Goal: Transaction & Acquisition: Purchase product/service

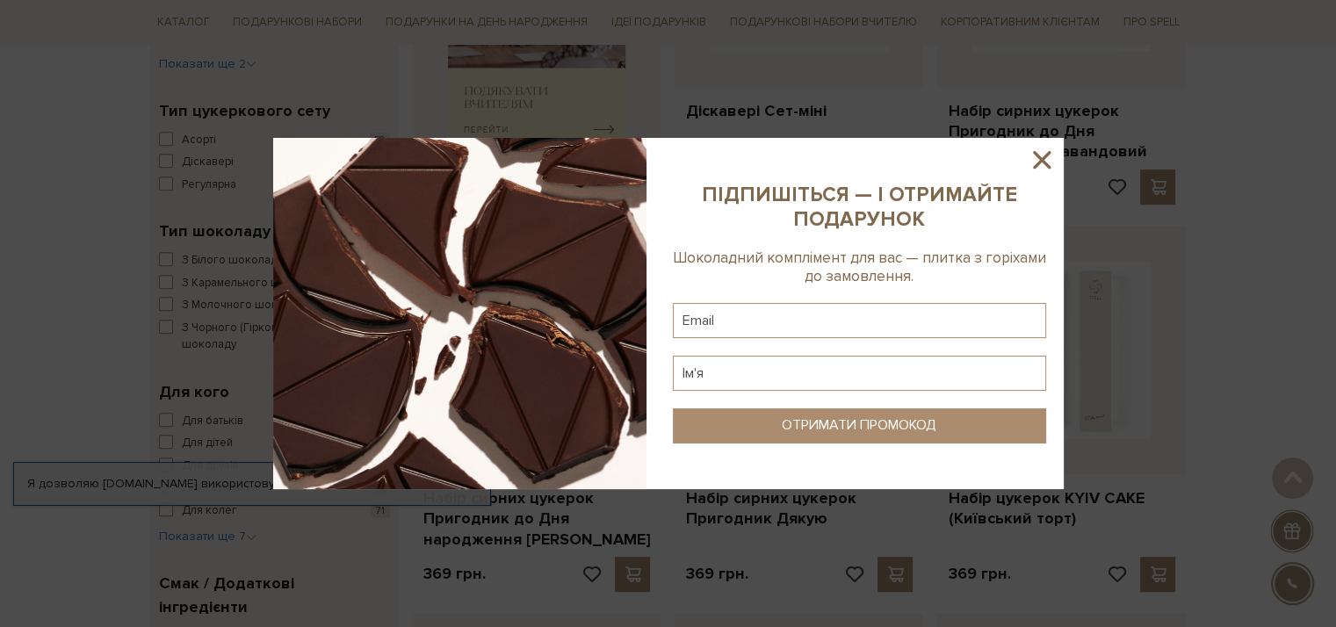
scroll to position [966, 0]
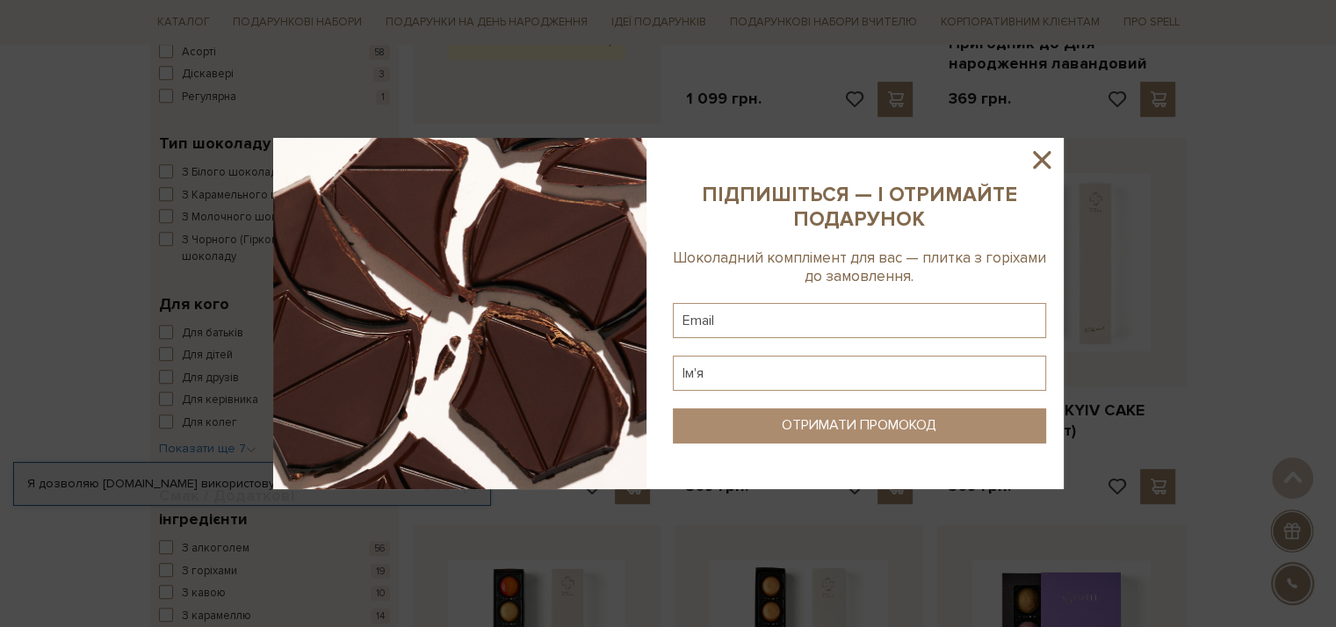
click at [1047, 154] on icon at bounding box center [1042, 160] width 18 height 18
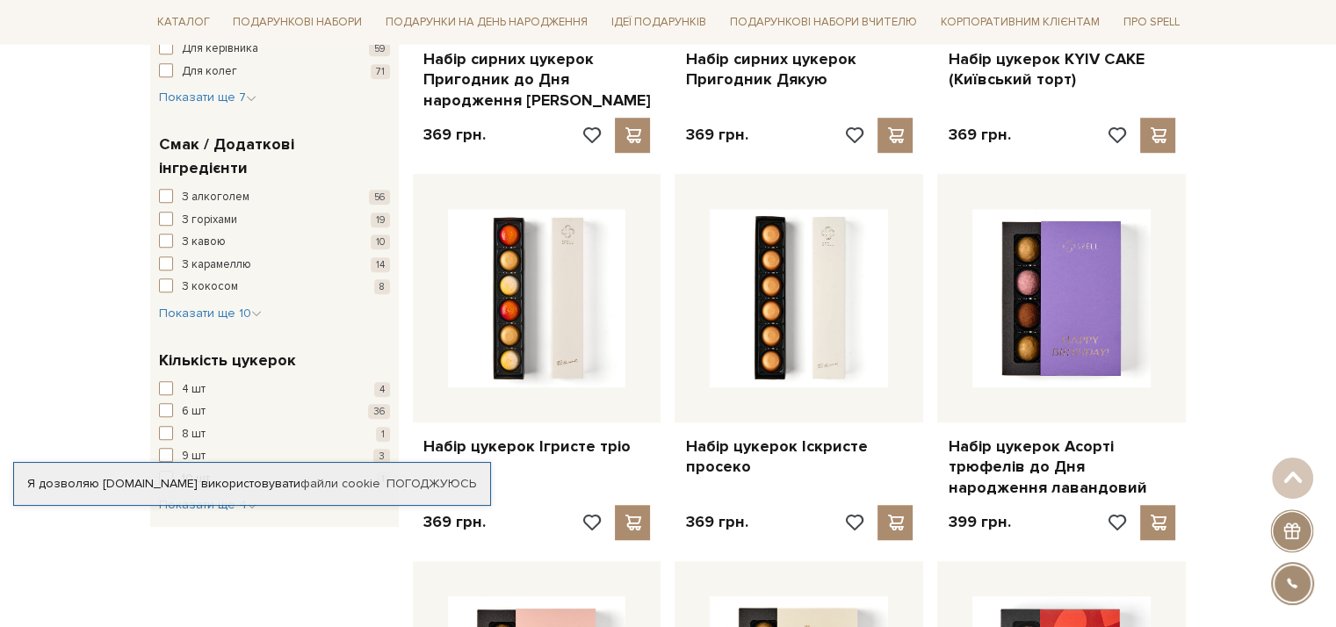
scroll to position [1405, 0]
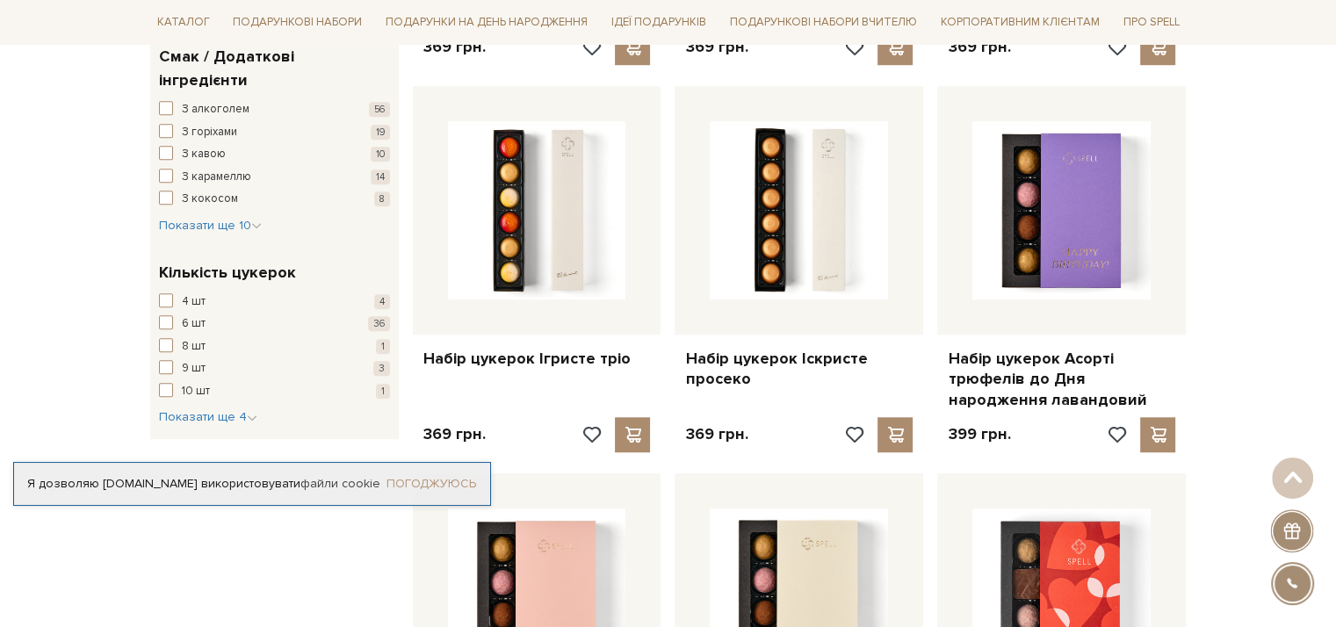
click at [458, 480] on link "Погоджуюсь" at bounding box center [431, 484] width 90 height 16
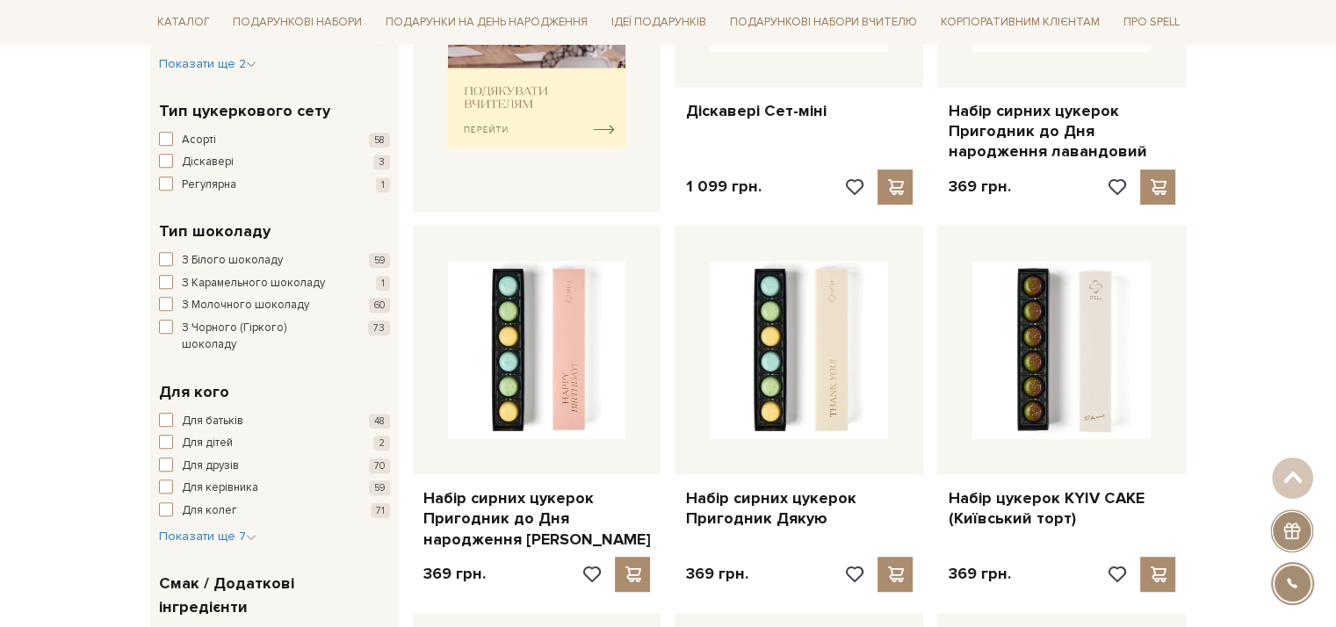
scroll to position [615, 0]
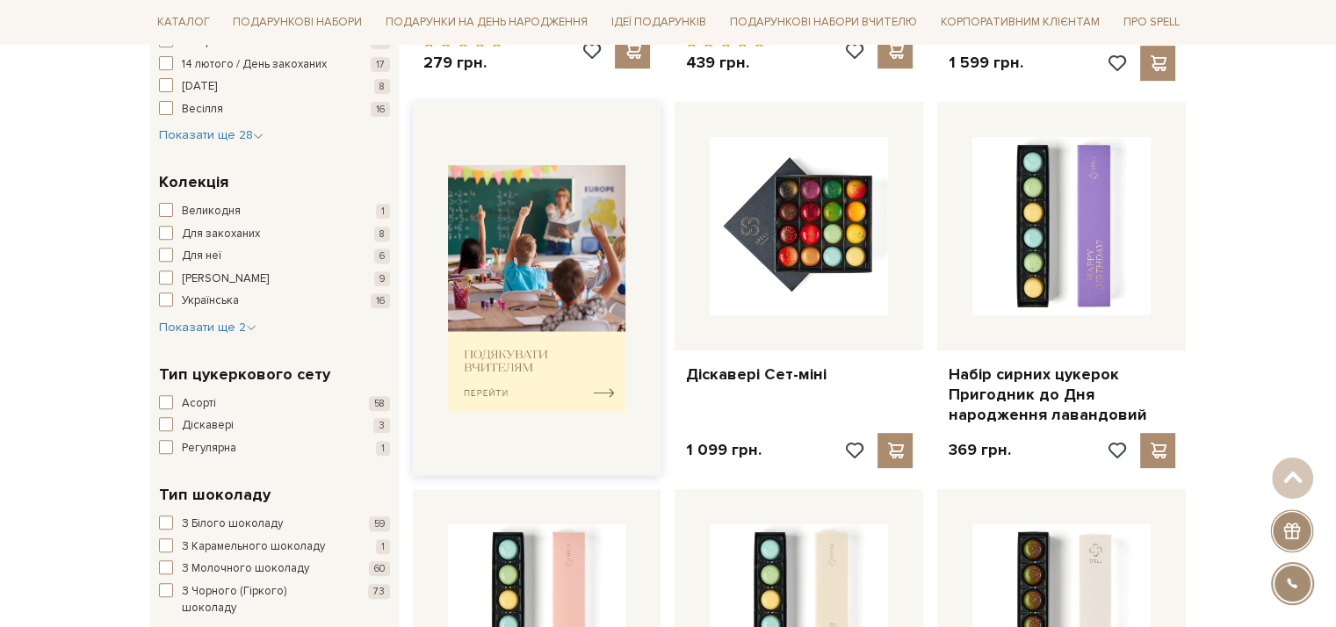
click at [558, 322] on img at bounding box center [537, 288] width 178 height 247
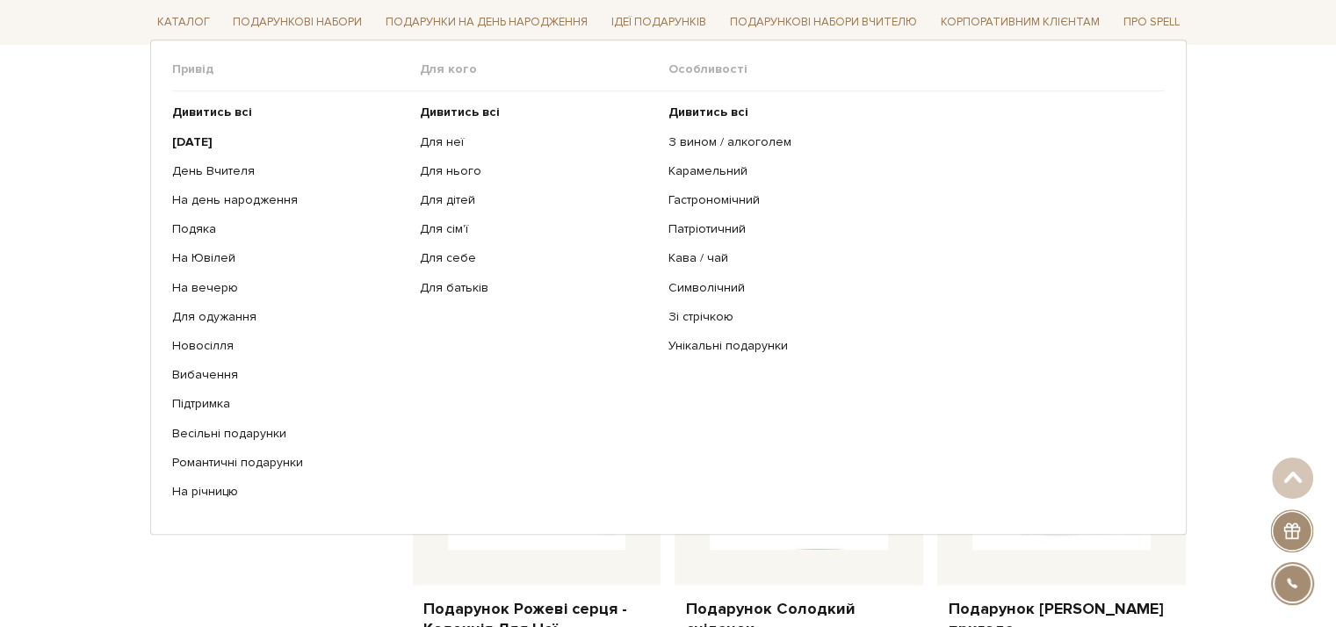
scroll to position [1317, 0]
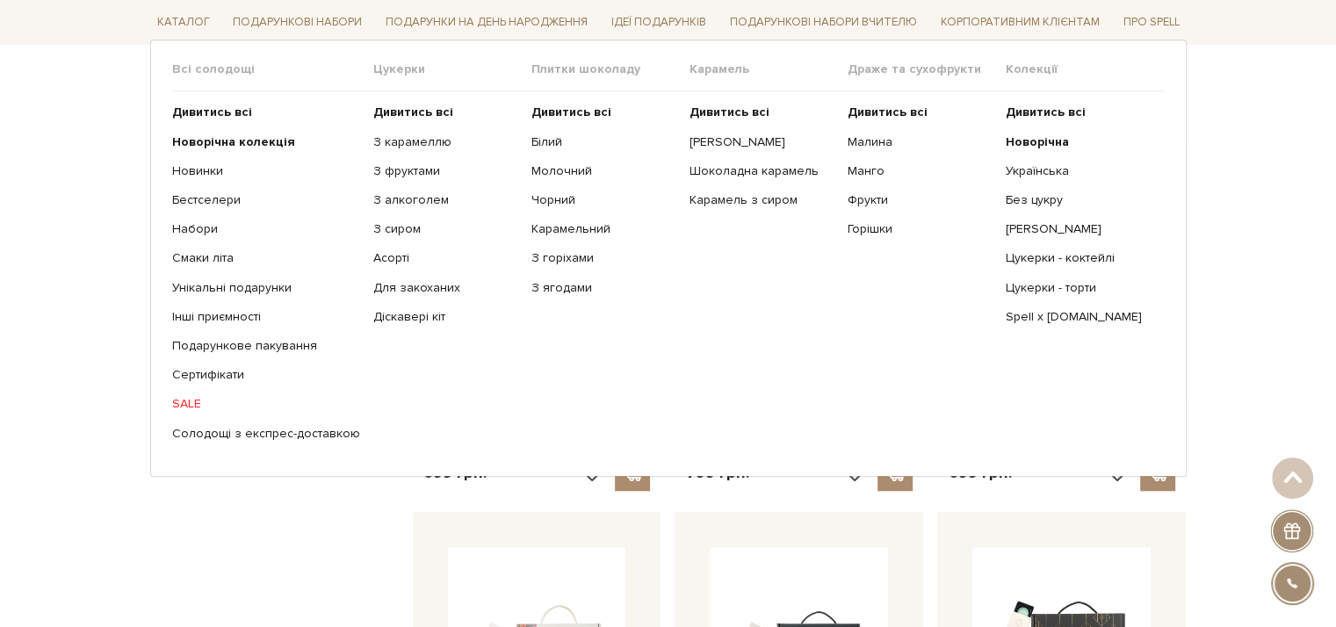
click at [191, 396] on link "SALE" at bounding box center [266, 404] width 188 height 16
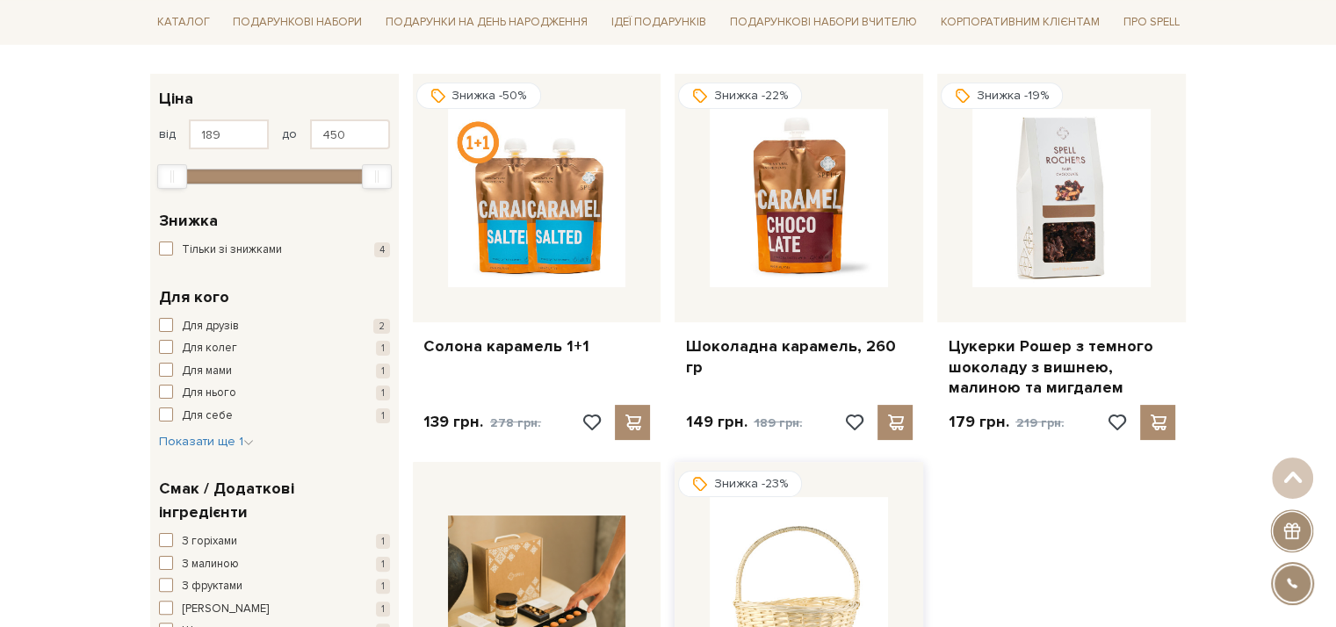
scroll to position [176, 0]
